Goal: Task Accomplishment & Management: Use online tool/utility

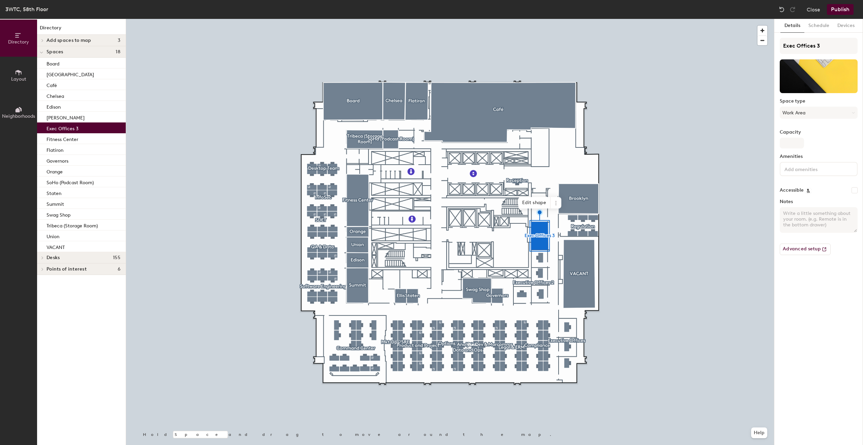
click at [22, 75] on icon at bounding box center [18, 72] width 7 height 7
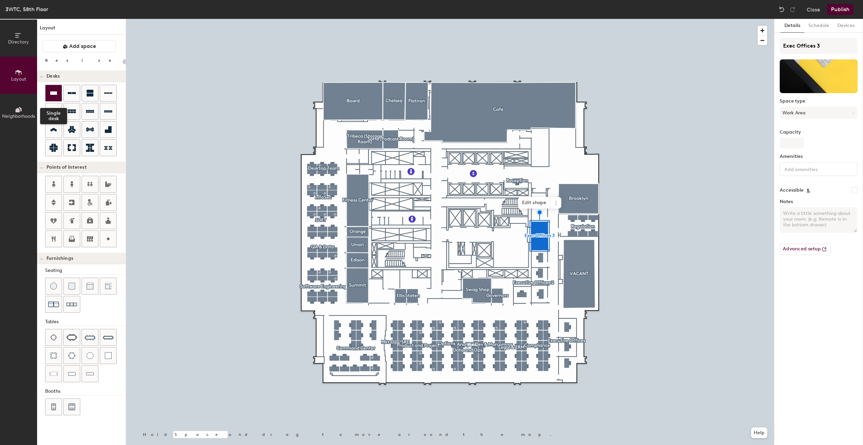
click at [52, 92] on icon at bounding box center [53, 92] width 7 height 3
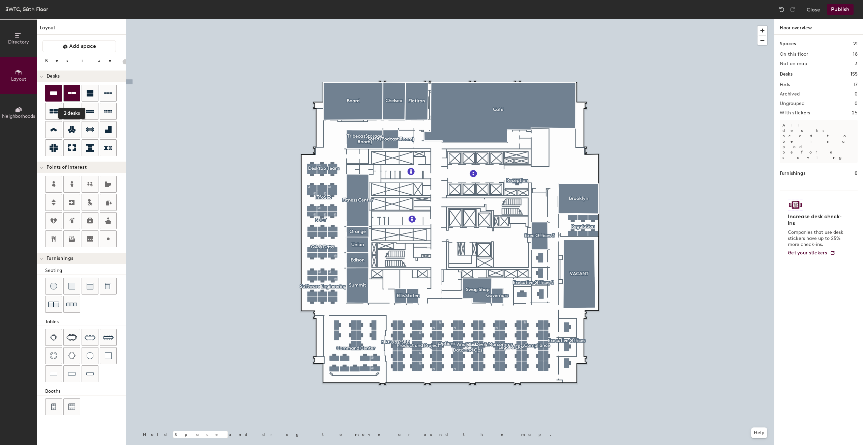
click at [65, 90] on div "Directory Layout Neighborhoods Layout Add space Resize Desks 2 desks Points of …" at bounding box center [431, 232] width 863 height 426
click at [120, 57] on div "Layout Add space Resize Desks Points of Interest Furnishings Seating Tables Boo…" at bounding box center [81, 232] width 89 height 426
drag, startPoint x: 118, startPoint y: 85, endPoint x: 122, endPoint y: 39, distance: 46.0
click at [122, 39] on div "Layout Add space Resize Desks Points of Interest Furnishings Seating Tables Boo…" at bounding box center [81, 232] width 89 height 426
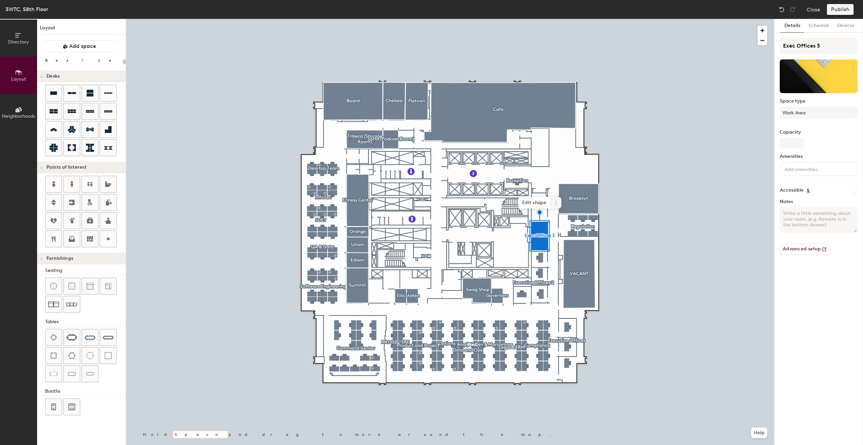
click at [554, 203] on icon at bounding box center [555, 202] width 5 height 5
click at [569, 216] on span "Remove from map" at bounding box center [580, 218] width 60 height 11
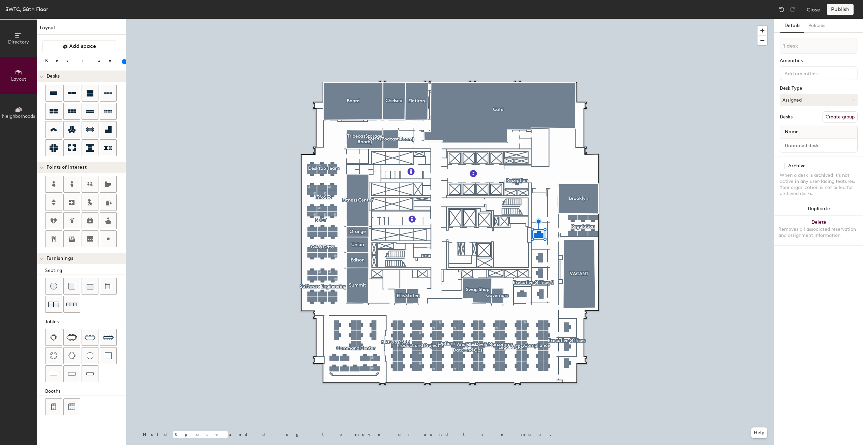
click at [629, 19] on div at bounding box center [450, 19] width 648 height 0
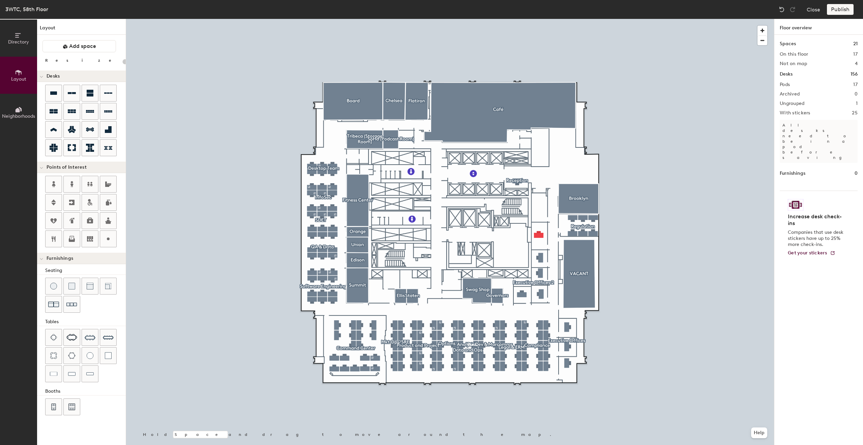
type input "100"
click at [540, 221] on div "Directory Layout Neighborhoods Layout Add space Resize Desks Points of Interest…" at bounding box center [431, 232] width 863 height 426
click at [540, 19] on div at bounding box center [450, 19] width 648 height 0
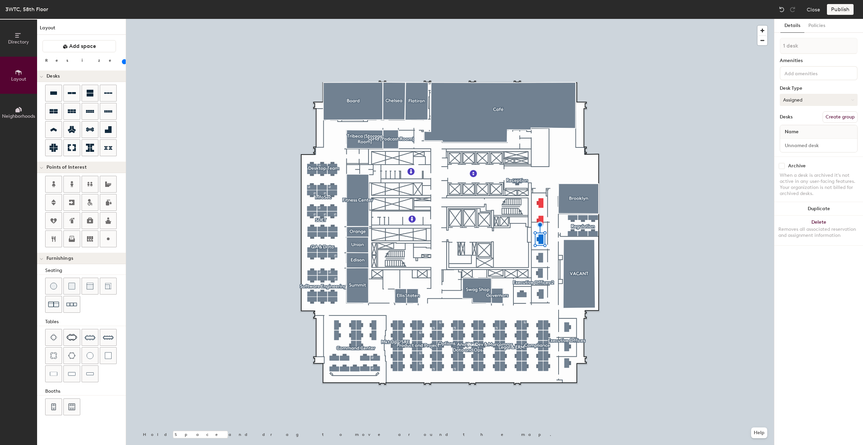
click at [825, 100] on button "Assigned" at bounding box center [819, 100] width 78 height 12
click at [805, 121] on div "Assigned" at bounding box center [813, 121] width 67 height 10
click at [806, 130] on div "Name" at bounding box center [818, 131] width 77 height 13
click at [810, 146] on input at bounding box center [818, 145] width 74 height 9
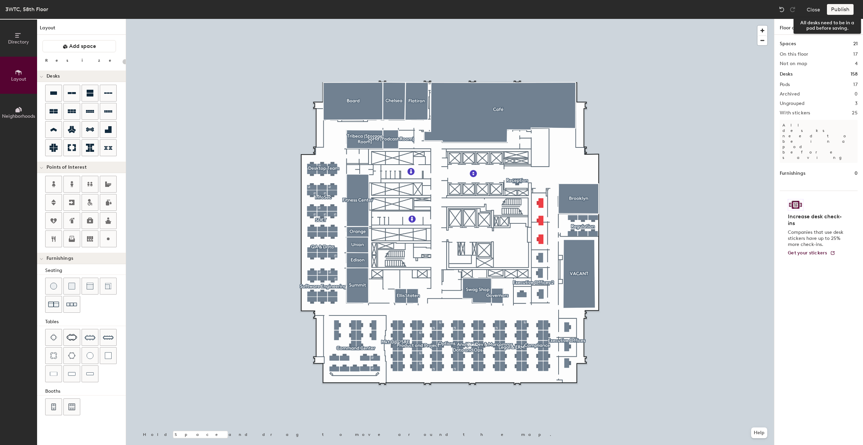
drag, startPoint x: 840, startPoint y: 11, endPoint x: 843, endPoint y: 12, distance: 3.8
click at [843, 12] on div "Publish" at bounding box center [842, 9] width 31 height 11
type input "100"
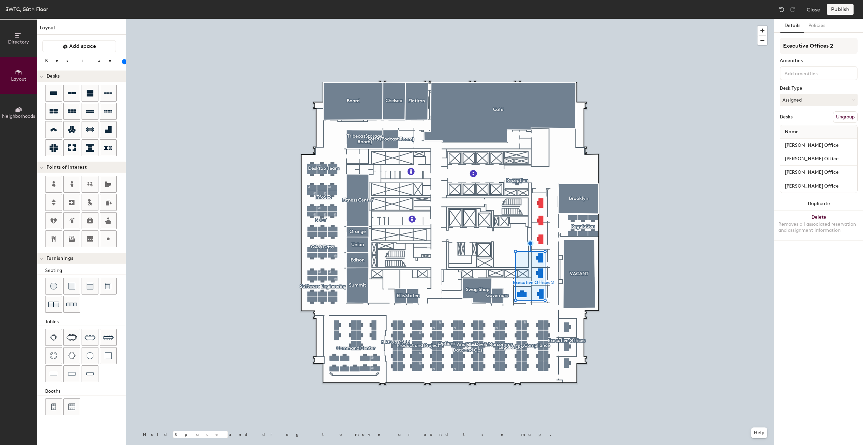
click at [843, 114] on button "Ungroup" at bounding box center [845, 116] width 25 height 11
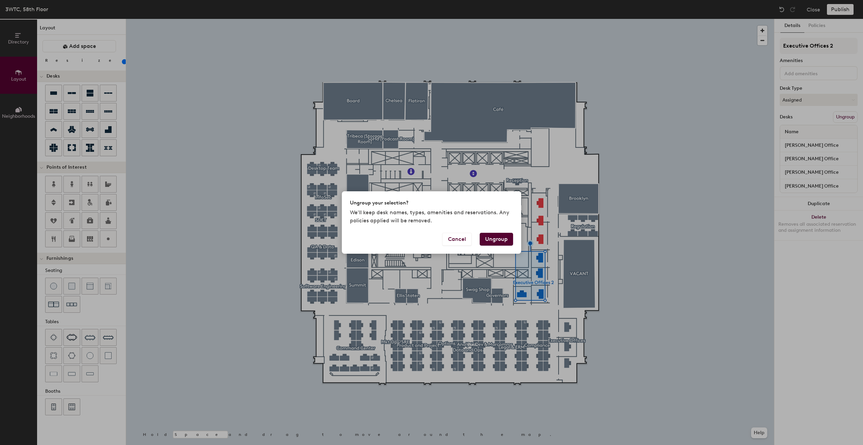
click at [501, 238] on button "Ungroup" at bounding box center [496, 239] width 33 height 13
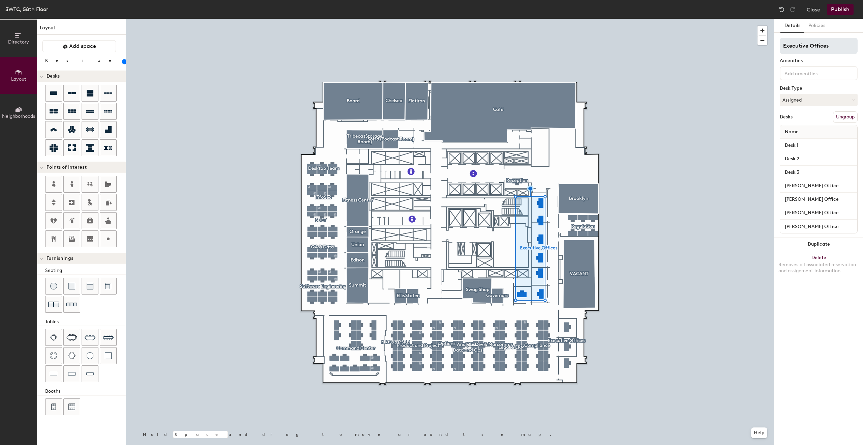
drag, startPoint x: 808, startPoint y: 46, endPoint x: 795, endPoint y: 46, distance: 13.5
click at [795, 46] on input "Executive Offices" at bounding box center [819, 46] width 78 height 16
type input "ExecOffices"
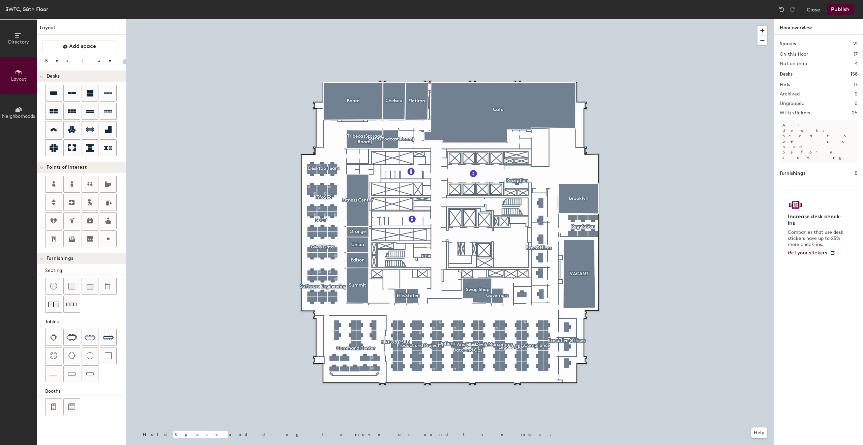
click at [841, 7] on button "Publish" at bounding box center [840, 9] width 27 height 11
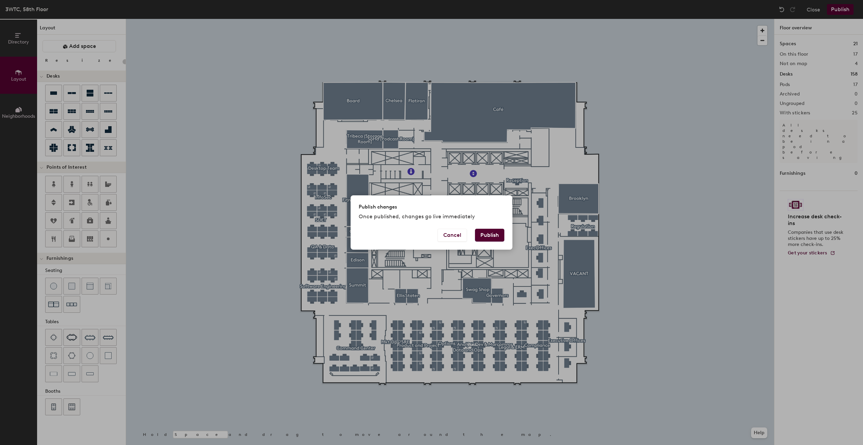
click at [495, 234] on button "Publish" at bounding box center [489, 235] width 29 height 13
type input "20"
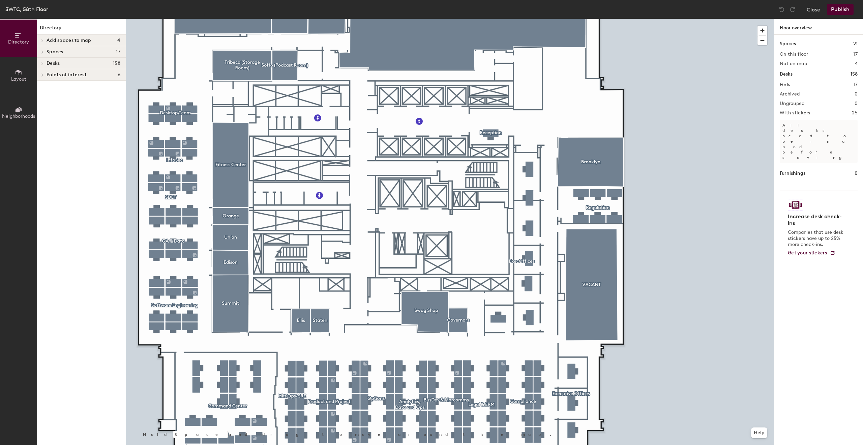
click at [17, 73] on icon at bounding box center [18, 72] width 7 height 7
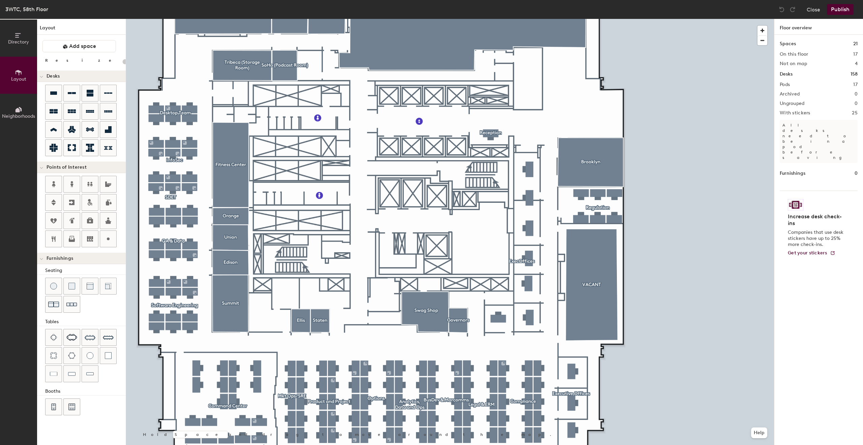
click at [18, 108] on icon at bounding box center [18, 110] width 4 height 4
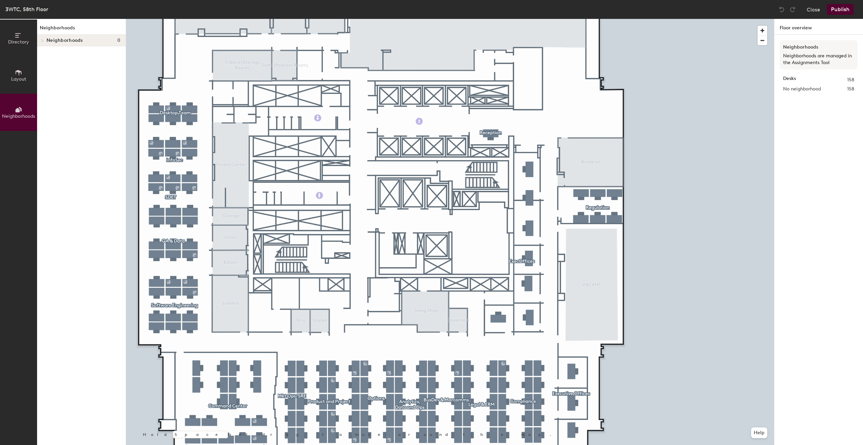
click at [16, 79] on span "Layout" at bounding box center [18, 79] width 15 height 6
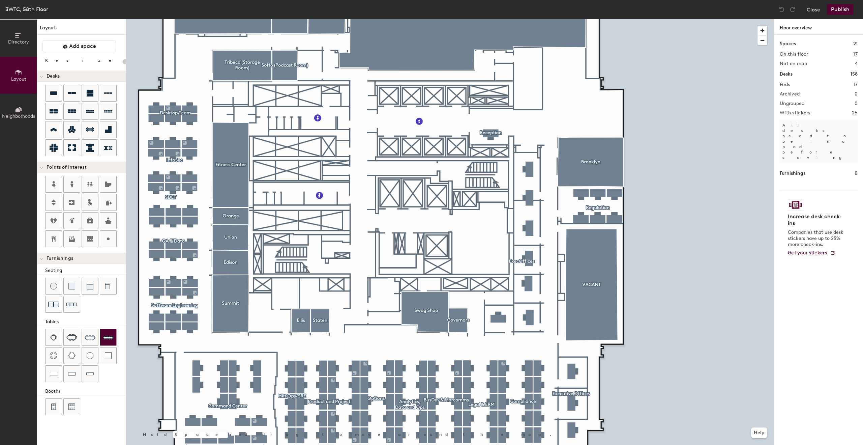
click at [107, 334] on img at bounding box center [108, 337] width 11 height 11
click at [229, 301] on div "Directory Layout Neighborhoods Layout Add space Resize Desks Points of Interest…" at bounding box center [431, 232] width 863 height 426
click at [231, 330] on span "Delete" at bounding box center [230, 328] width 24 height 11
type input "20"
click at [188, 327] on span "Delete" at bounding box center [187, 326] width 24 height 11
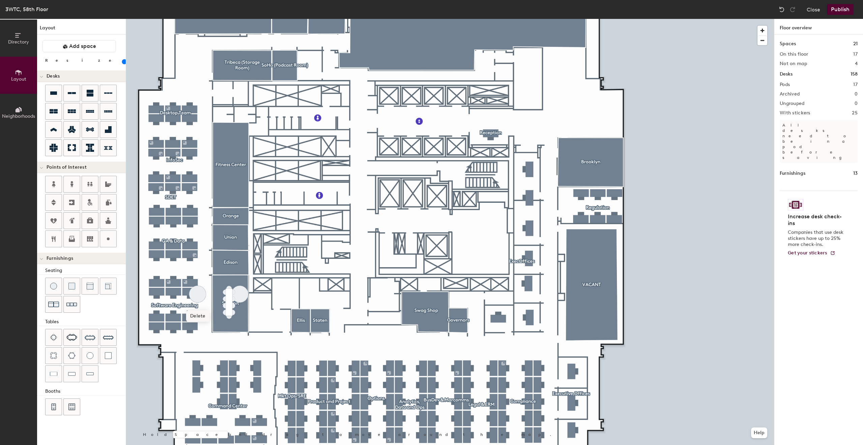
click at [199, 315] on span "Delete" at bounding box center [198, 315] width 24 height 11
click at [245, 19] on div at bounding box center [450, 19] width 648 height 0
click at [241, 315] on span "Delete" at bounding box center [240, 315] width 24 height 11
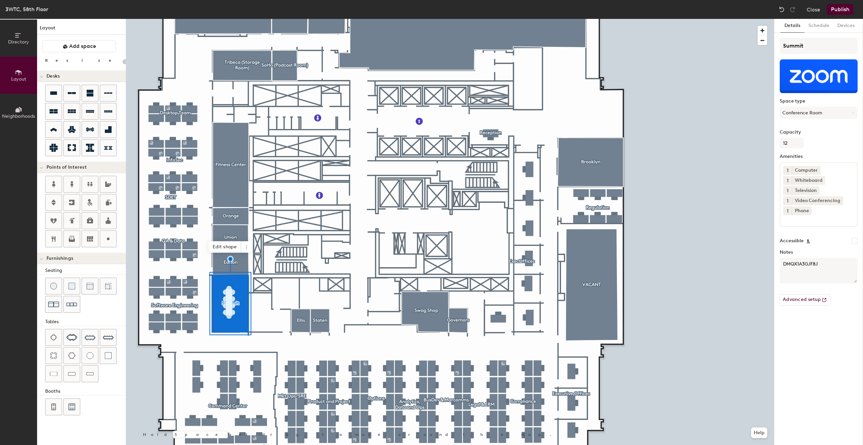
click at [837, 10] on button "Publish" at bounding box center [840, 9] width 27 height 11
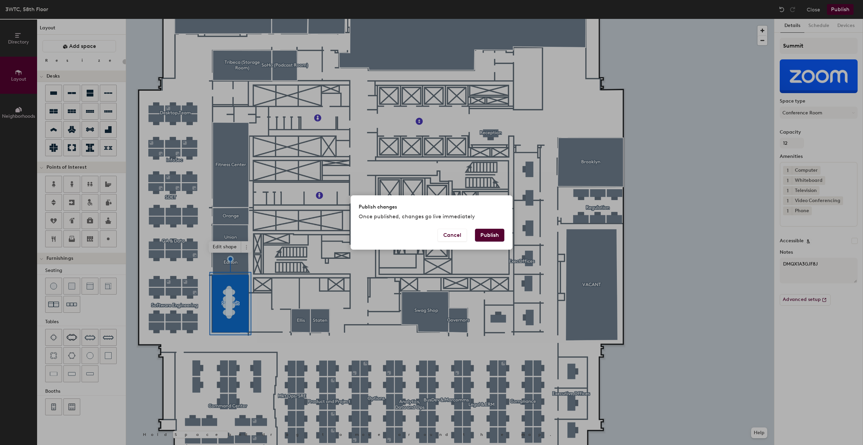
click at [491, 236] on button "Publish" at bounding box center [489, 235] width 29 height 13
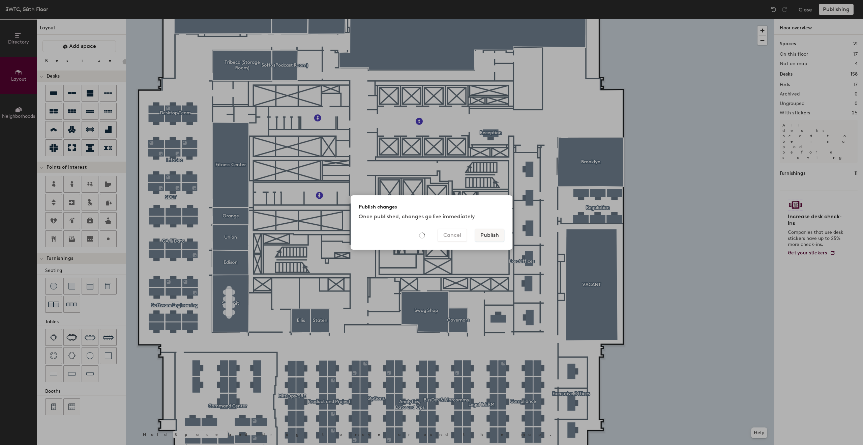
type input "20"
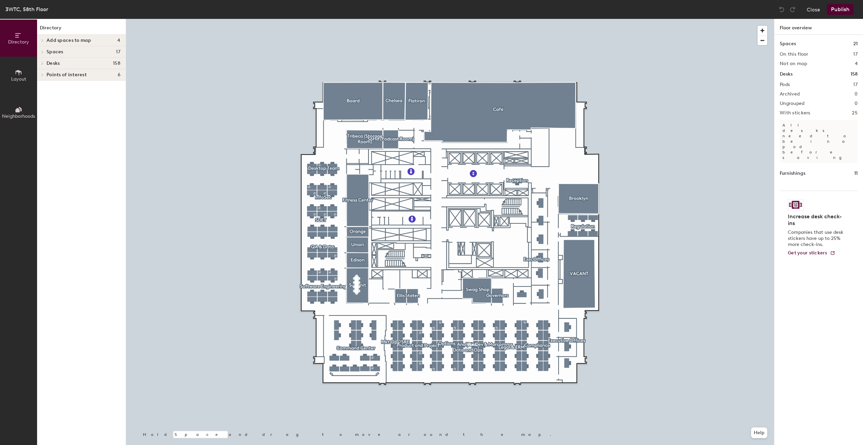
click at [20, 79] on span "Layout" at bounding box center [18, 79] width 15 height 6
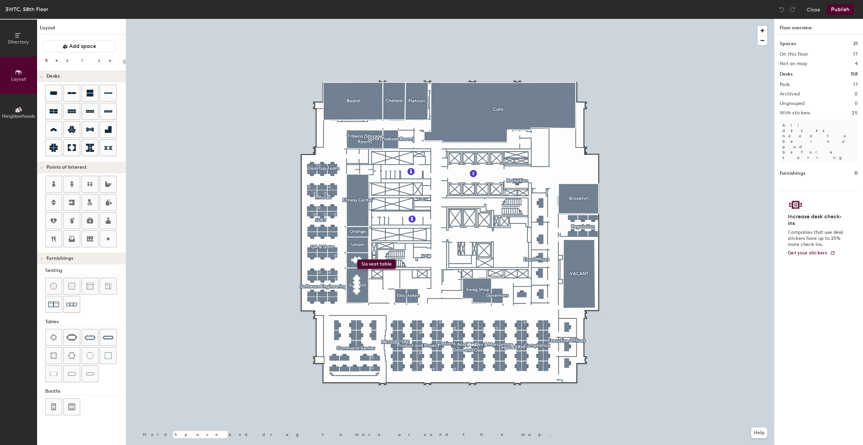
click at [357, 259] on div "Directory Layout Neighborhoods Layout Add space Resize Desks Points of Interest…" at bounding box center [431, 232] width 863 height 426
click at [357, 243] on div "Directory Layout Neighborhoods Layout Add space Resize Desks Points of Interest…" at bounding box center [431, 232] width 863 height 426
click at [394, 101] on div "Directory Layout Neighborhoods Layout Add space Resize Desks Points of Interest…" at bounding box center [431, 232] width 863 height 426
click at [416, 100] on div "Directory Layout Neighborhoods Layout Add space Resize Desks Points of Interest…" at bounding box center [431, 232] width 863 height 426
click at [396, 121] on span "Delete" at bounding box center [395, 121] width 24 height 11
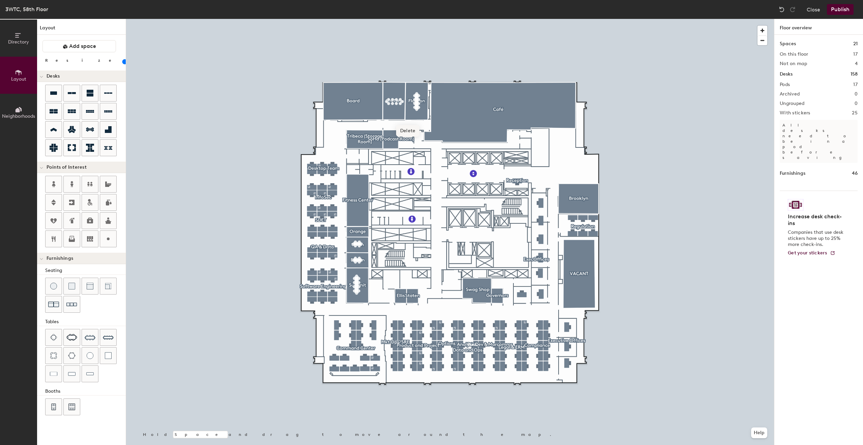
click at [408, 128] on span "Delete" at bounding box center [408, 130] width 24 height 11
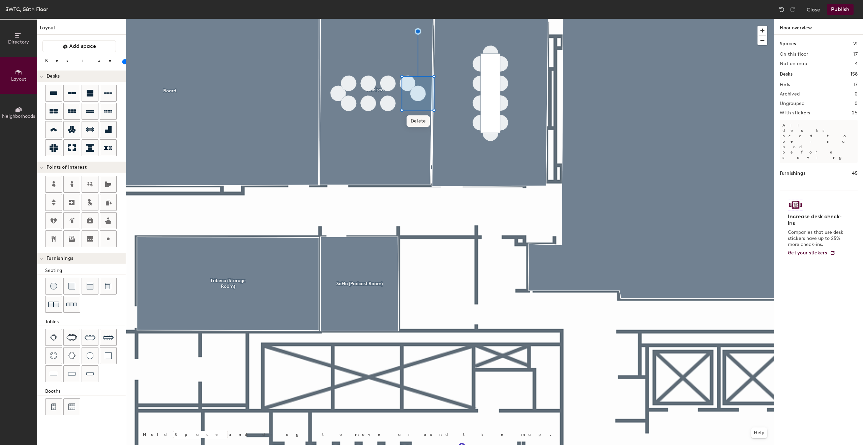
click at [419, 122] on span "Delete" at bounding box center [418, 120] width 24 height 11
click at [407, 113] on span "Delete" at bounding box center [408, 110] width 24 height 11
type input "40"
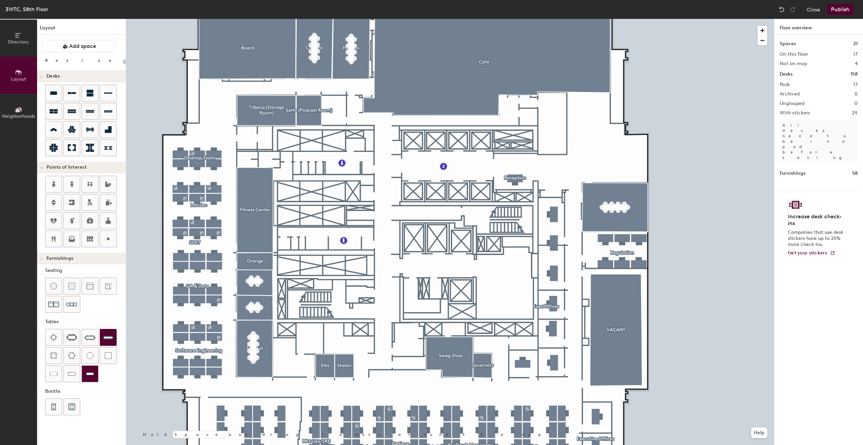
click at [88, 371] on img at bounding box center [89, 373] width 7 height 7
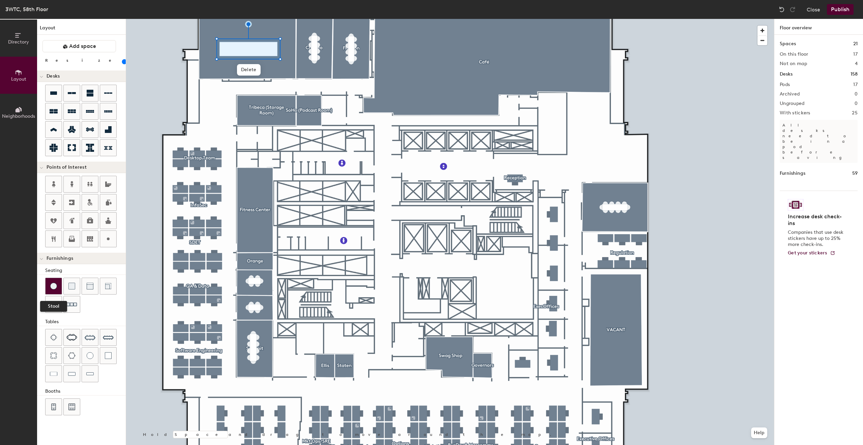
click at [59, 286] on div at bounding box center [54, 286] width 16 height 16
click at [267, 58] on div "Directory Layout Neighborhoods Layout Add space Resize Desks Points of Interest…" at bounding box center [431, 232] width 863 height 426
click at [265, 76] on span "Delete" at bounding box center [268, 72] width 24 height 11
click at [276, 72] on span "Delete" at bounding box center [275, 74] width 24 height 11
click at [247, 70] on span "Delete" at bounding box center [249, 69] width 24 height 11
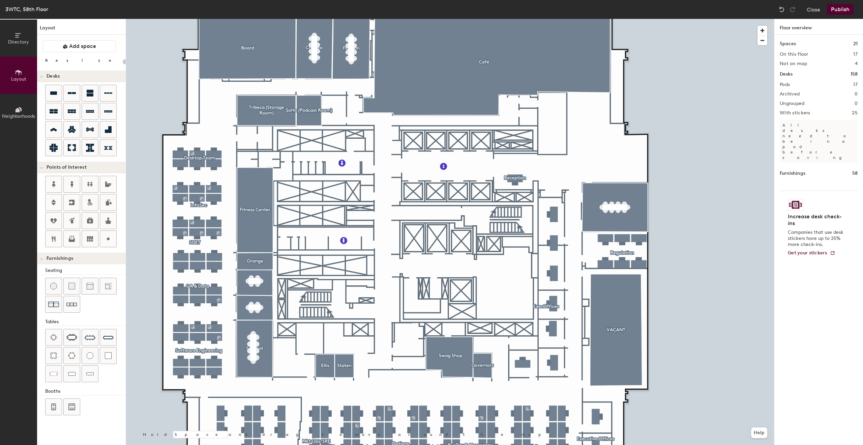
click at [840, 12] on button "Publish" at bounding box center [840, 9] width 27 height 11
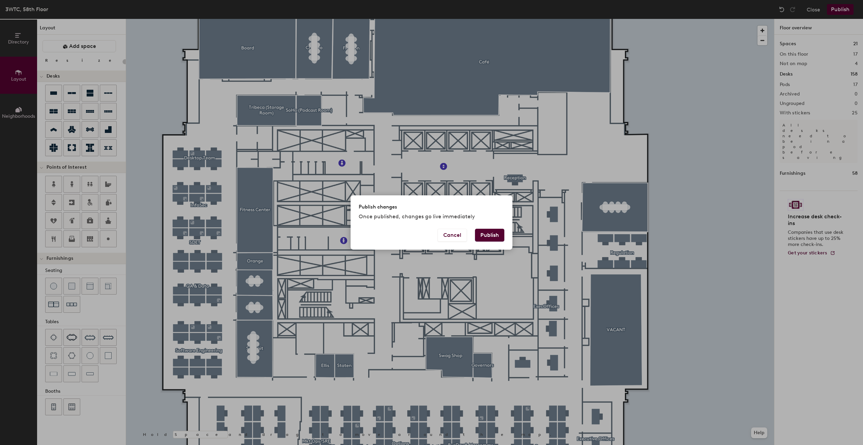
click at [493, 236] on button "Publish" at bounding box center [489, 235] width 29 height 13
type input "20"
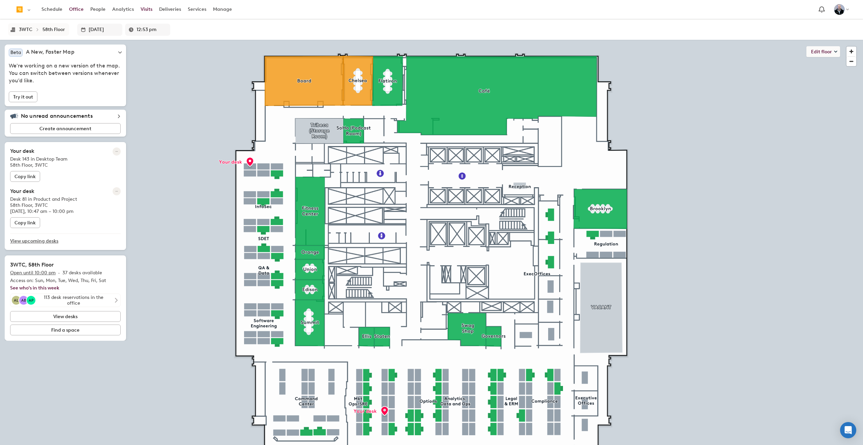
type input "12:59 pm"
